Goal: Transaction & Acquisition: Subscribe to service/newsletter

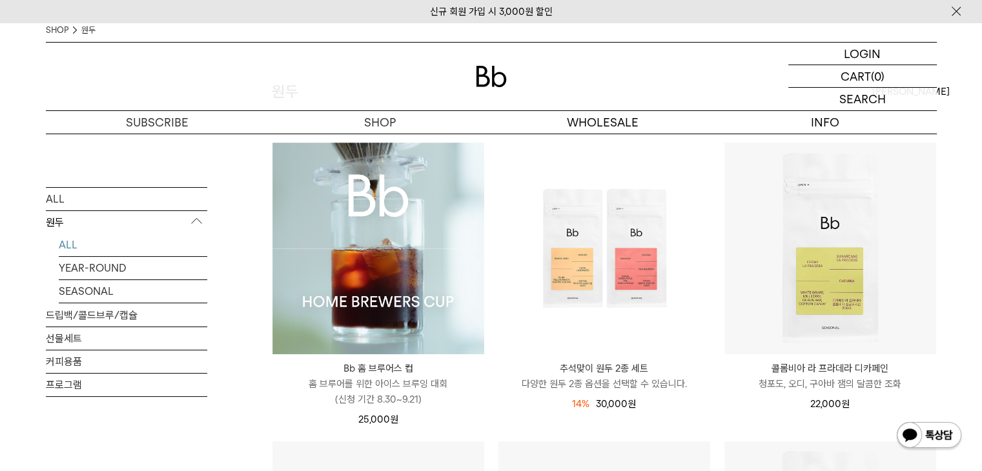
scroll to position [65, 0]
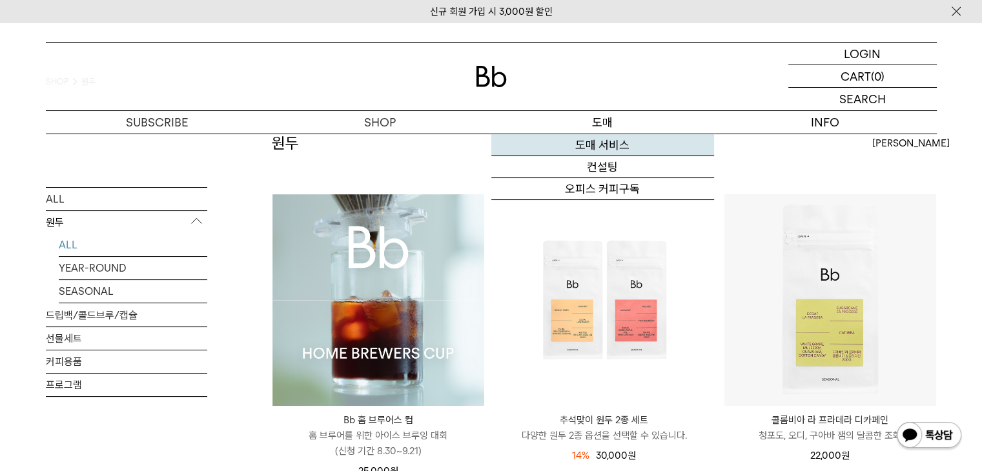
click at [591, 147] on link "도매 서비스" at bounding box center [602, 145] width 223 height 22
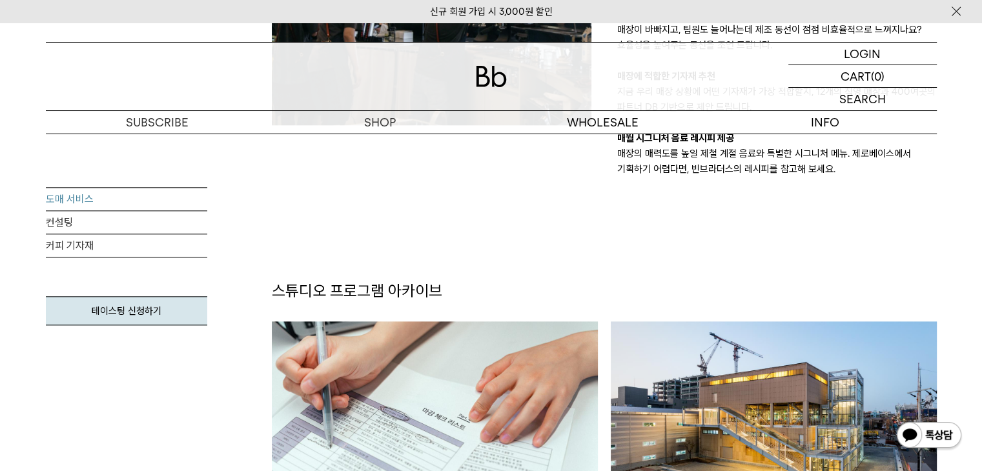
scroll to position [1615, 0]
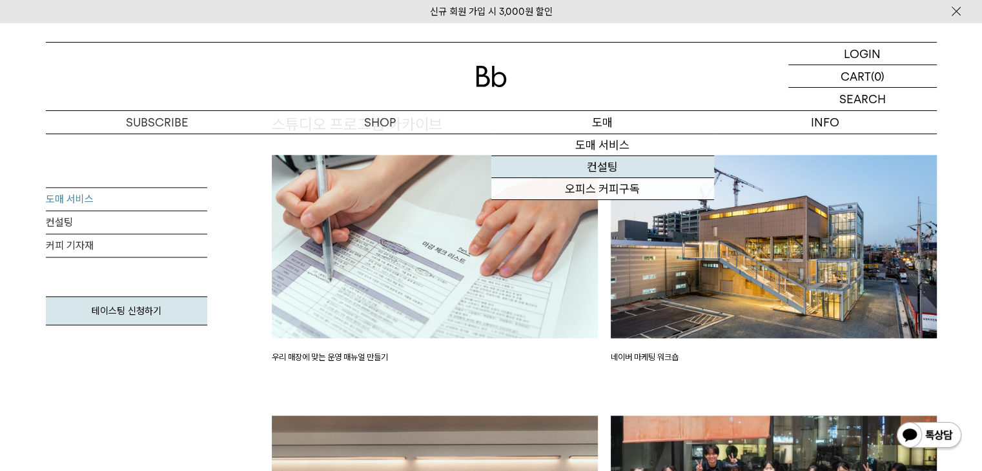
click at [628, 166] on link "컨설팅" at bounding box center [602, 167] width 223 height 22
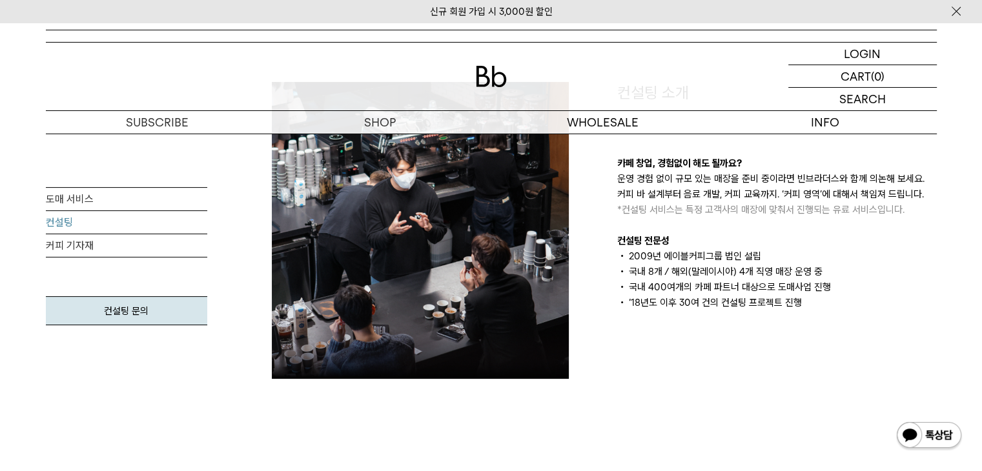
scroll to position [387, 0]
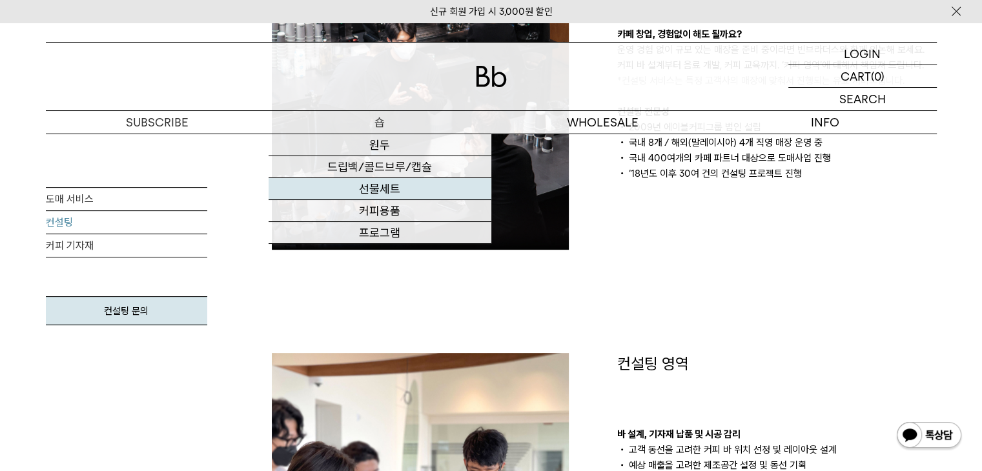
click at [406, 187] on link "선물세트" at bounding box center [380, 189] width 223 height 22
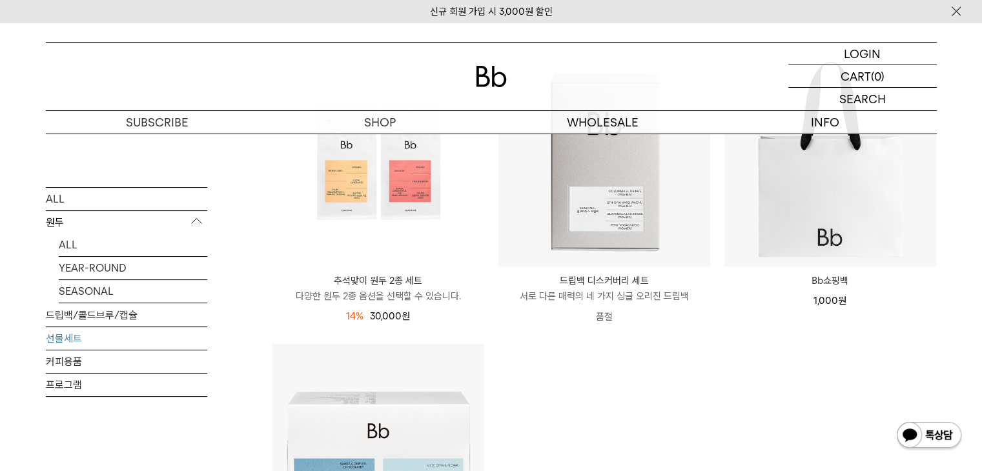
scroll to position [194, 0]
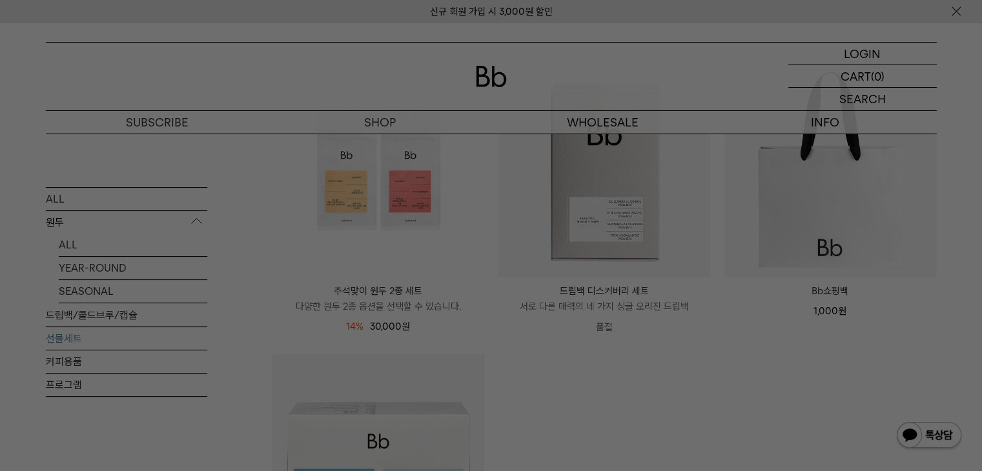
click at [617, 367] on div at bounding box center [491, 235] width 982 height 471
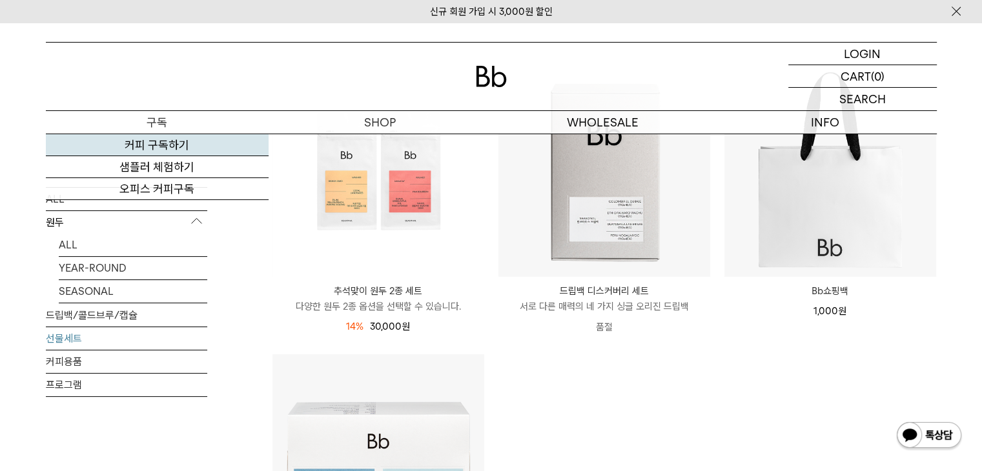
click at [212, 146] on link "커피 구독하기" at bounding box center [157, 145] width 223 height 22
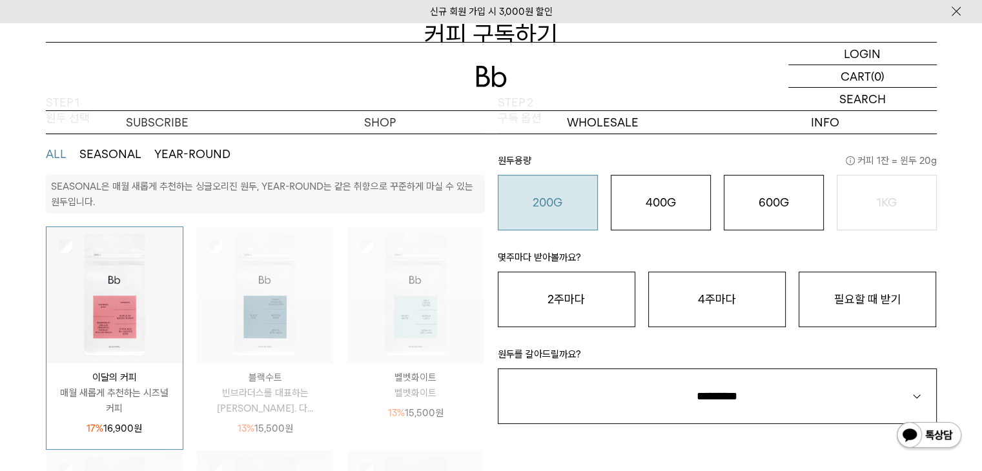
click at [572, 194] on button "200G 16,900 원" at bounding box center [548, 203] width 100 height 56
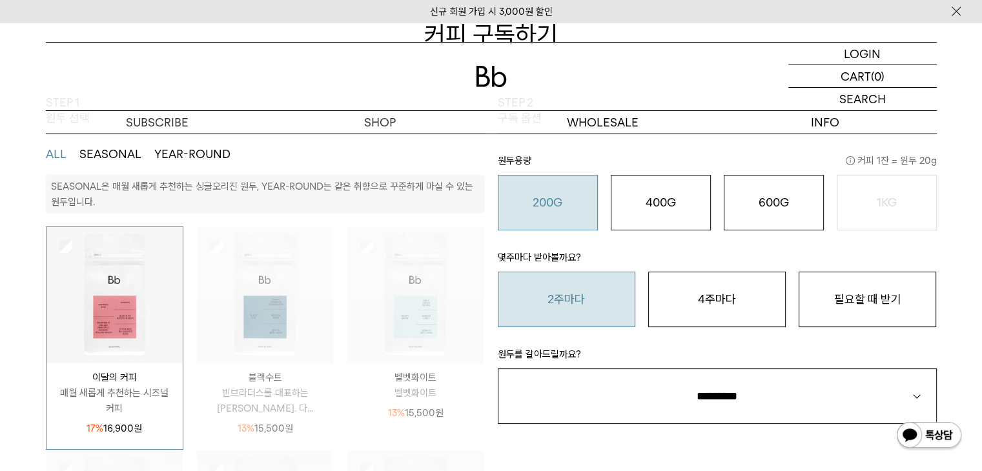
click at [614, 308] on button "2주마다" at bounding box center [567, 300] width 138 height 56
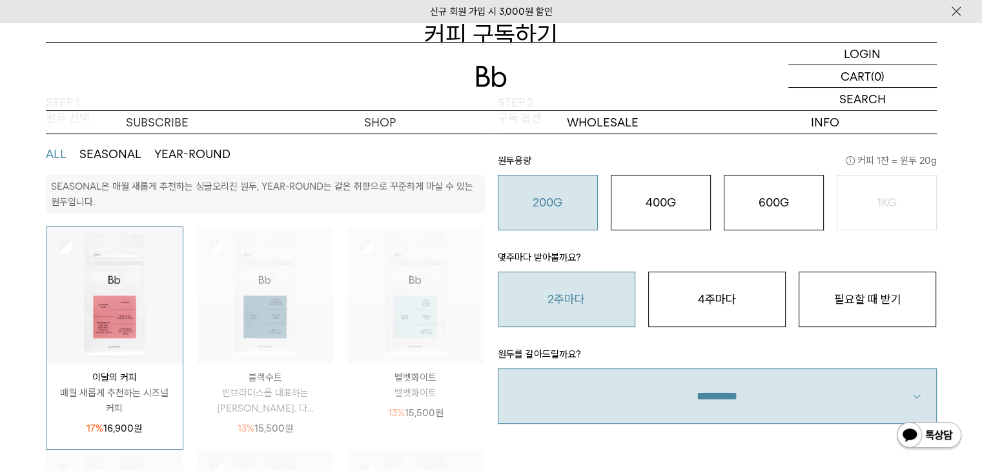
click at [676, 397] on select "**********" at bounding box center [717, 397] width 439 height 56
click at [498, 369] on select "**********" at bounding box center [717, 397] width 439 height 56
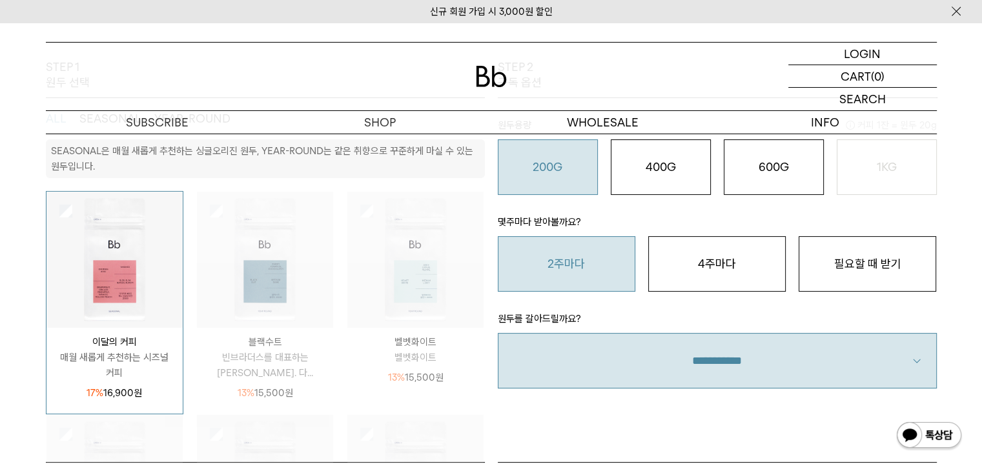
scroll to position [258, 0]
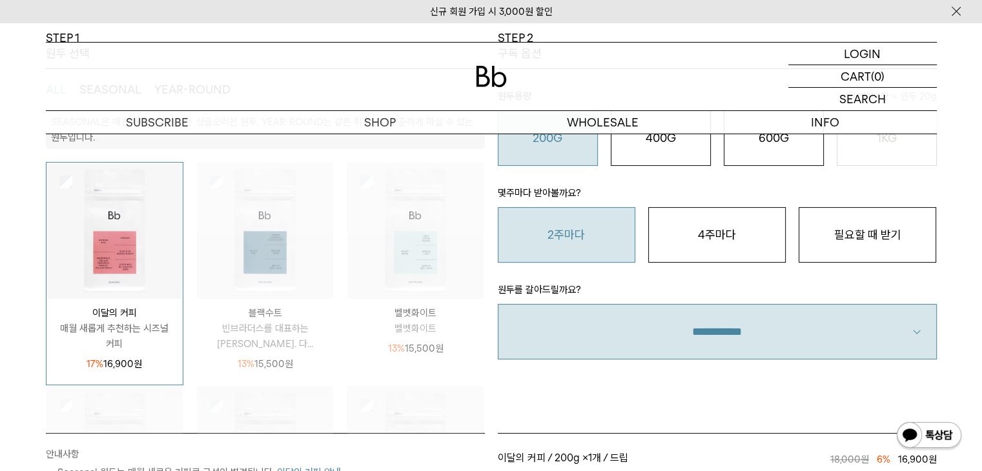
drag, startPoint x: 704, startPoint y: 329, endPoint x: 703, endPoint y: 278, distance: 50.4
click at [704, 329] on select "**********" at bounding box center [717, 332] width 439 height 56
drag, startPoint x: 718, startPoint y: 346, endPoint x: 718, endPoint y: 326, distance: 19.4
click at [718, 346] on select "**********" at bounding box center [717, 332] width 439 height 56
select select "**"
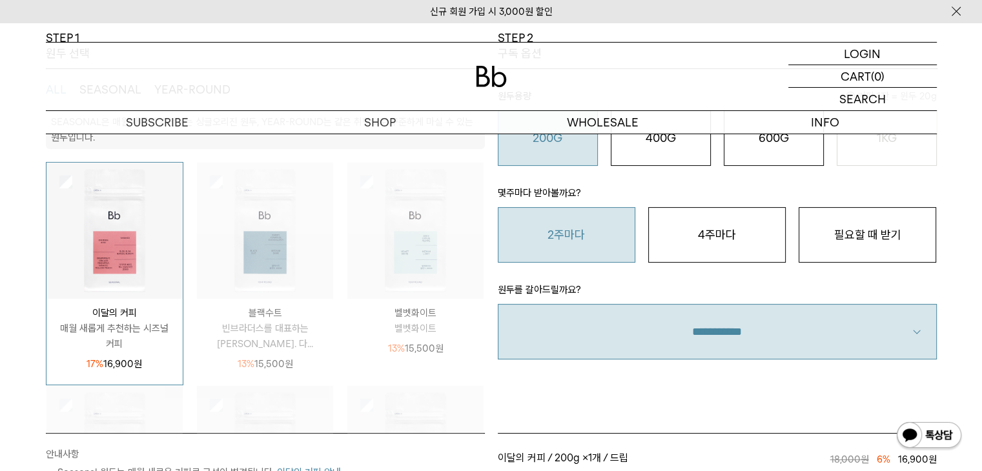
click at [498, 304] on select "**********" at bounding box center [717, 332] width 439 height 56
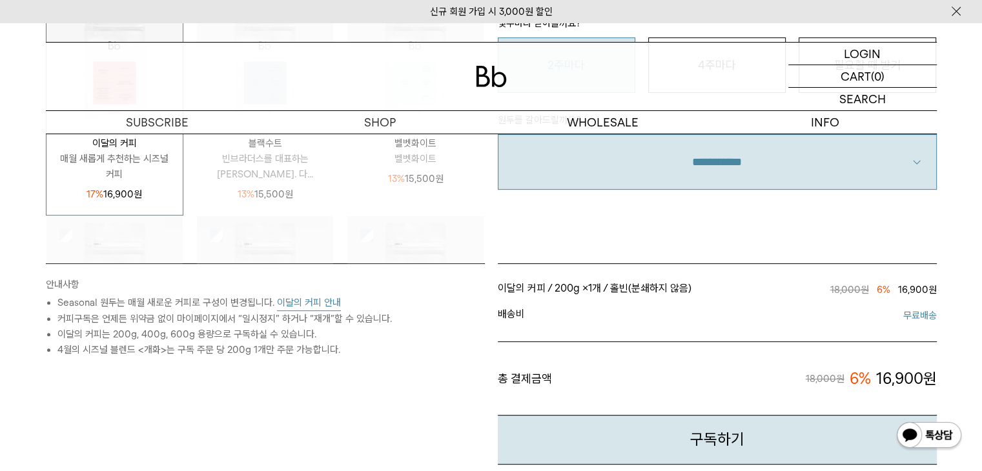
scroll to position [452, 0]
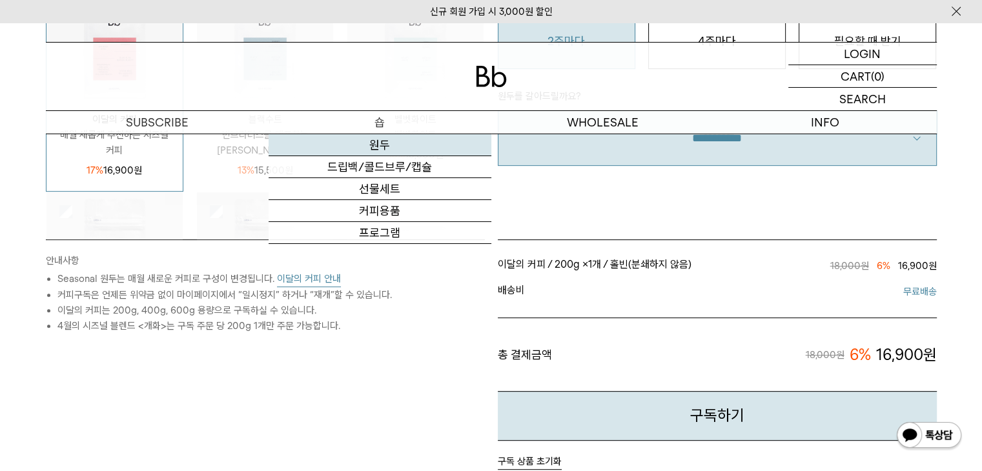
click at [414, 141] on link "원두" at bounding box center [380, 145] width 223 height 22
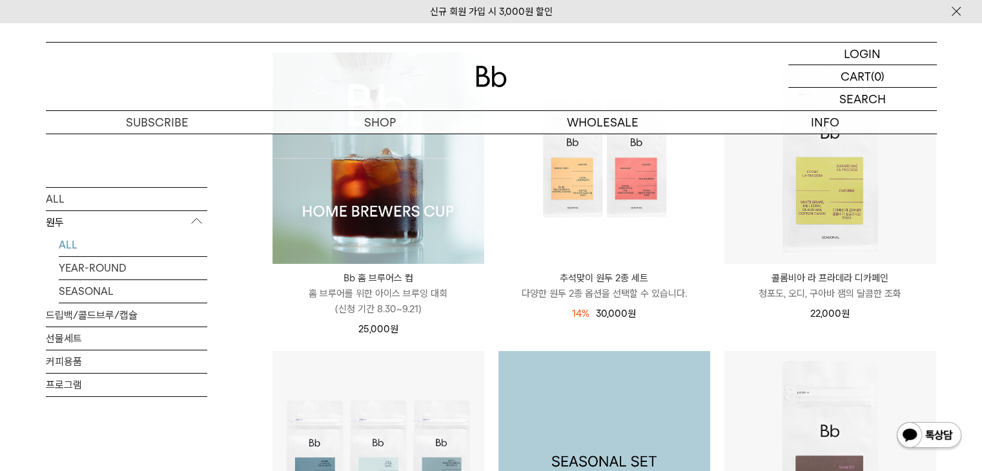
scroll to position [65, 0]
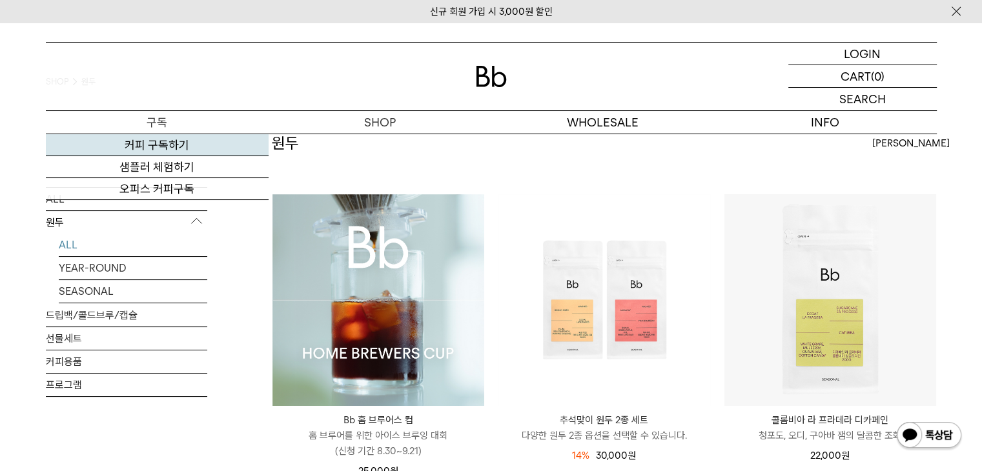
click at [180, 141] on link "커피 구독하기" at bounding box center [157, 145] width 223 height 22
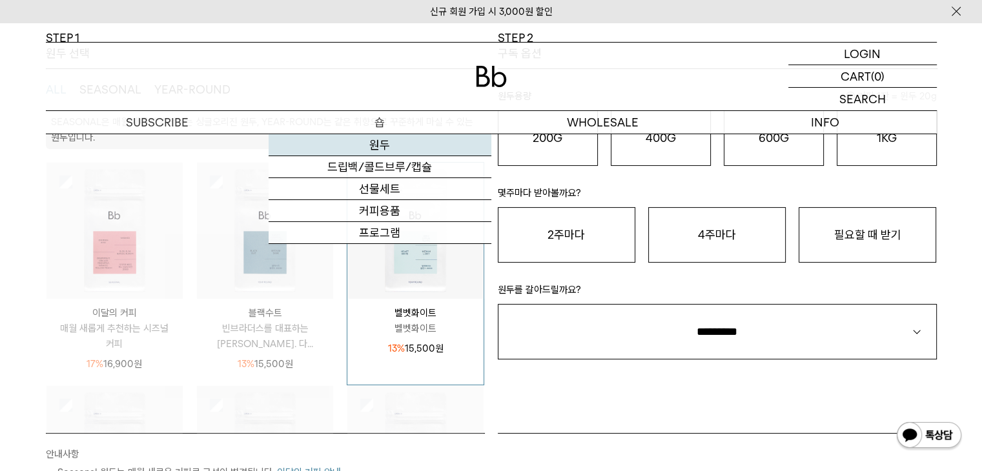
click at [397, 147] on link "원두" at bounding box center [380, 145] width 223 height 22
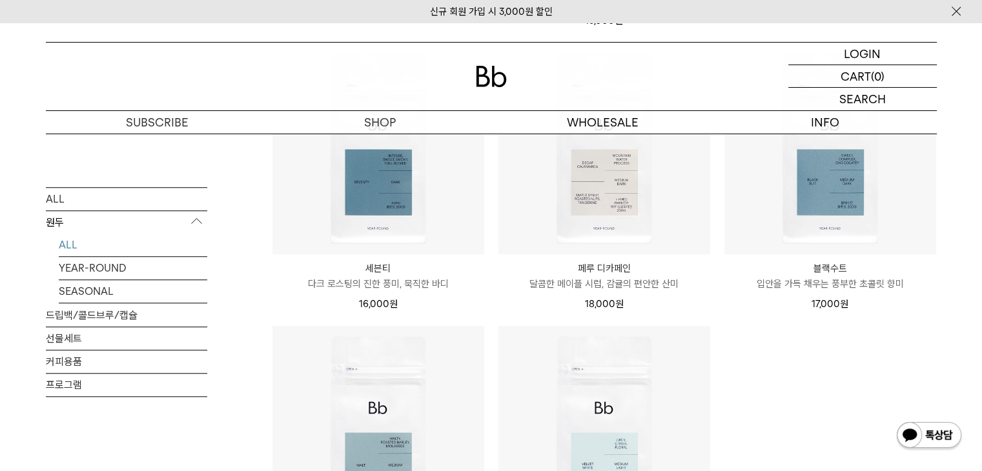
scroll to position [1292, 0]
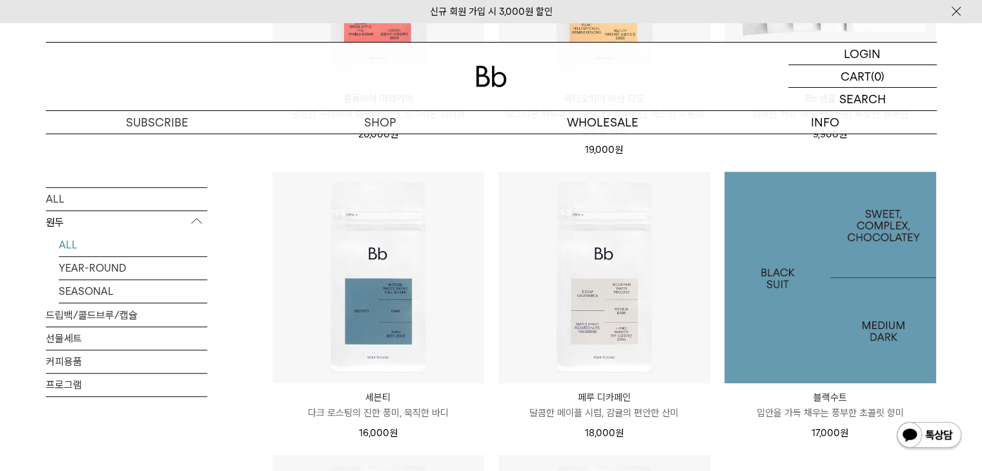
scroll to position [710, 0]
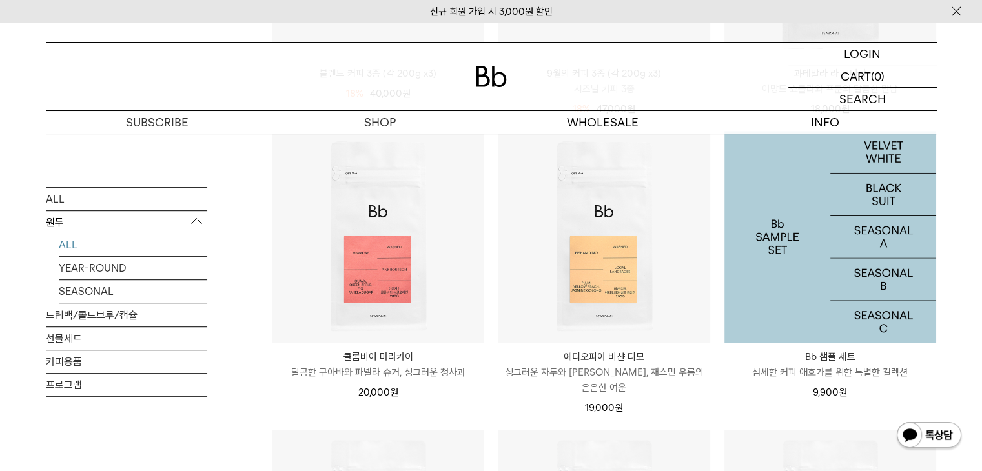
click at [794, 255] on img at bounding box center [831, 237] width 212 height 212
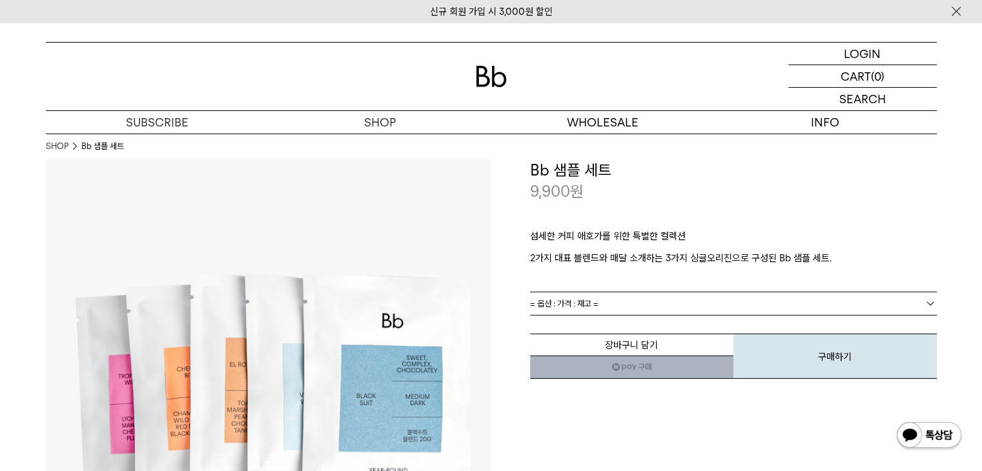
drag, startPoint x: 527, startPoint y: 234, endPoint x: 372, endPoint y: 127, distance: 188.5
click at [369, 129] on link "SHOP 숍" at bounding box center [380, 122] width 223 height 23
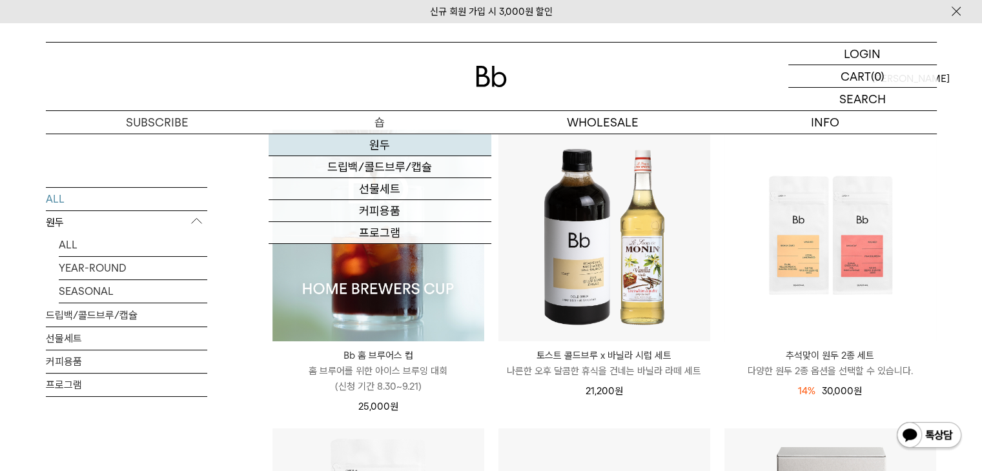
click at [381, 144] on link "원두" at bounding box center [380, 145] width 223 height 22
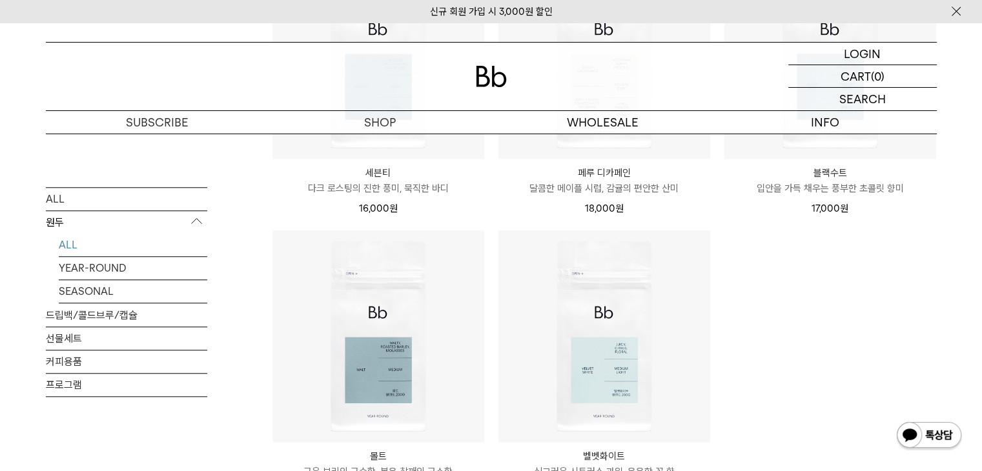
scroll to position [1162, 0]
